Goal: Information Seeking & Learning: Learn about a topic

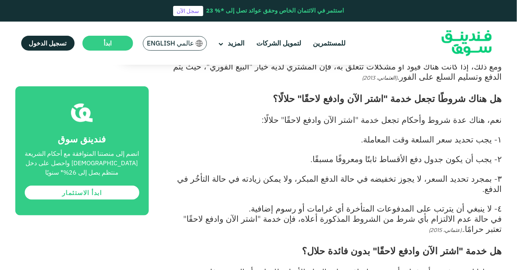
scroll to position [913, 0]
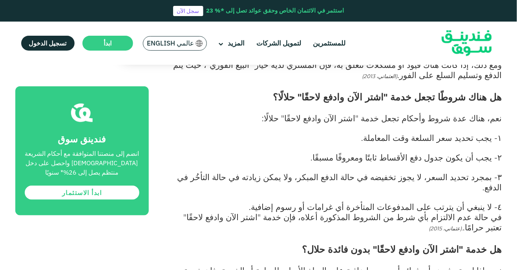
click at [429, 225] on span ".(عثماني، 2015)" at bounding box center [446, 228] width 34 height 6
click at [226, 233] on p at bounding box center [334, 237] width 336 height 9
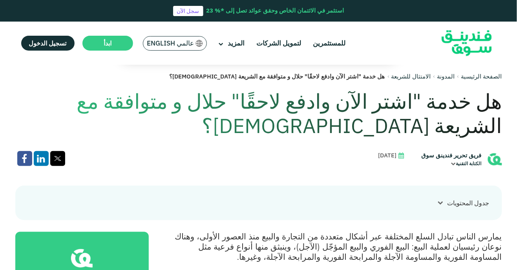
scroll to position [184, 0]
